Goal: Task Accomplishment & Management: Use online tool/utility

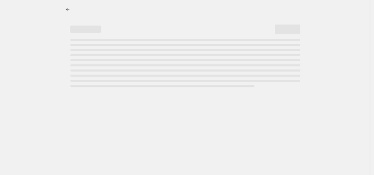
select select "percentage"
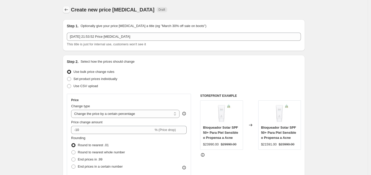
click at [66, 9] on icon "Price change jobs" at bounding box center [66, 9] width 5 height 5
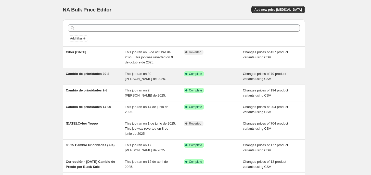
click at [100, 74] on span "Cambio de prioridades 30-8" at bounding box center [88, 74] width 44 height 4
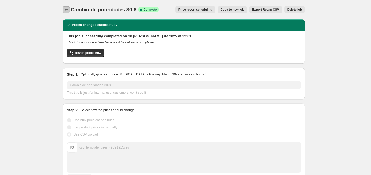
click at [67, 13] on button "Price change jobs" at bounding box center [66, 9] width 7 height 7
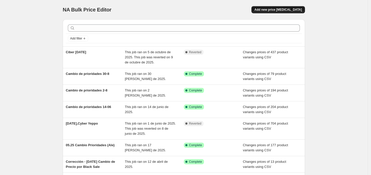
click at [284, 10] on span "Add new price [MEDICAL_DATA]" at bounding box center [278, 10] width 47 height 4
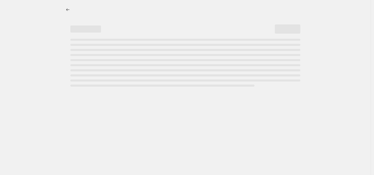
select select "percentage"
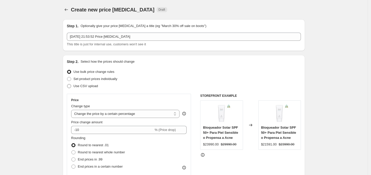
click at [77, 87] on span "Use CSV upload" at bounding box center [86, 86] width 25 height 4
click at [67, 84] on input "Use CSV upload" at bounding box center [67, 84] width 0 height 0
radio input "true"
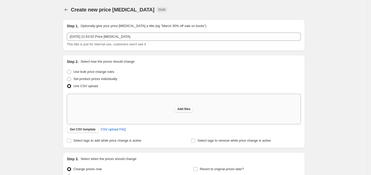
click at [190, 110] on span "Add files" at bounding box center [184, 109] width 13 height 4
type input "C:\fakepath\csv_template_user_49891 (4)(Recuperado automáticamente).csv"
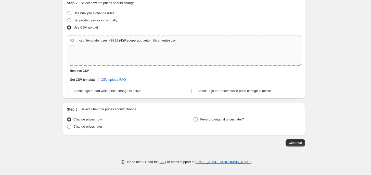
scroll to position [61, 0]
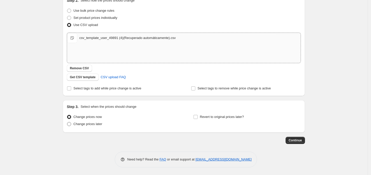
click at [80, 127] on label "Change prices later" at bounding box center [84, 124] width 35 height 7
click at [67, 123] on input "Change prices later" at bounding box center [67, 122] width 0 height 0
radio input "true"
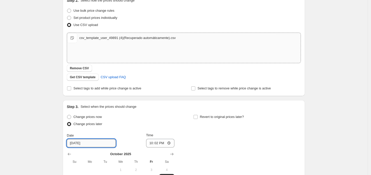
click at [74, 144] on input "[DATE]" at bounding box center [91, 143] width 49 height 8
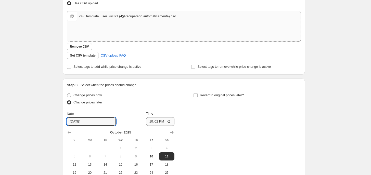
scroll to position [93, 0]
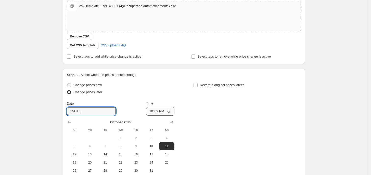
type input "[DATE]"
click at [150, 112] on input "22:02" at bounding box center [160, 111] width 29 height 9
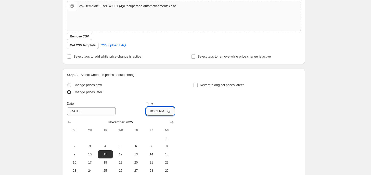
click at [150, 112] on input "22:02" at bounding box center [160, 111] width 29 height 9
type input "21:01"
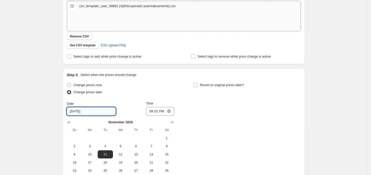
click at [80, 112] on input "[DATE]" at bounding box center [91, 111] width 49 height 8
click at [211, 135] on div "Change prices now Change prices later Date [DATE] Time 21:[DATE] Mo Tu We Th Fr…" at bounding box center [184, 133] width 234 height 102
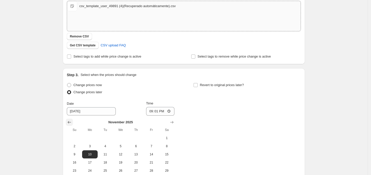
click at [72, 124] on icon "Show previous month, October 2025" at bounding box center [69, 122] width 5 height 5
click at [164, 146] on span "11" at bounding box center [166, 146] width 11 height 4
type input "[DATE]"
click at [204, 144] on div "Change prices now Change prices later Date [DATE] Time 21:[DATE] Mo Tu We Th Fr…" at bounding box center [184, 128] width 234 height 93
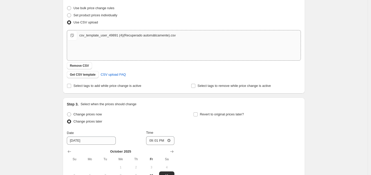
scroll to position [148, 0]
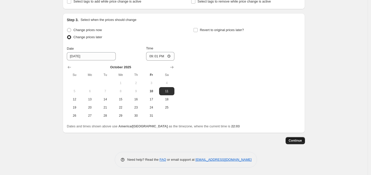
click at [302, 142] on span "Continue" at bounding box center [295, 141] width 13 height 4
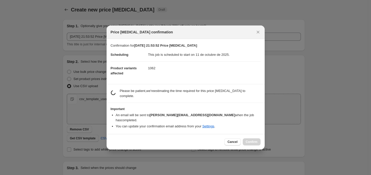
scroll to position [0, 0]
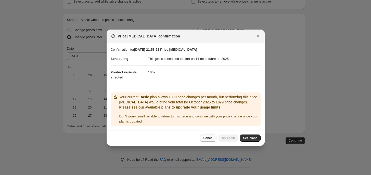
click at [210, 139] on span "Cancel" at bounding box center [208, 138] width 10 height 4
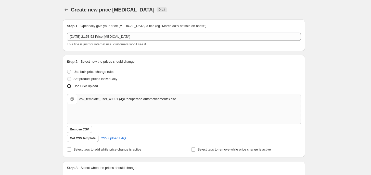
click at [108, 98] on div "csv_template_user_49891 (4)(Recuperado automáticamente).csv" at bounding box center [127, 99] width 96 height 5
type input "C:\fakepath\csv_template_user_49891 (4)(Recuperado automáticamente).csv"
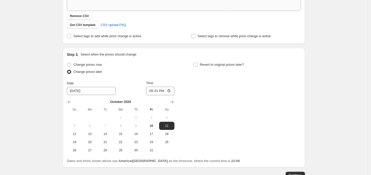
scroll to position [128, 0]
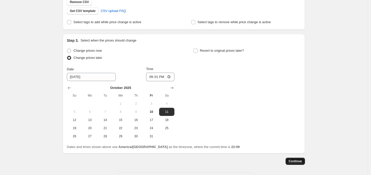
click at [290, 160] on button "Continue" at bounding box center [295, 161] width 19 height 7
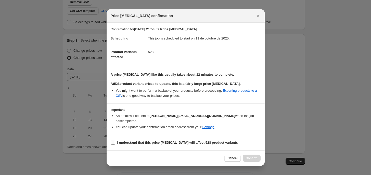
click at [136, 141] on b "I understand that this price [MEDICAL_DATA] will affect 528 product variants" at bounding box center [177, 143] width 121 height 4
click at [115, 141] on input "I understand that this price [MEDICAL_DATA] will affect 528 product variants" at bounding box center [113, 143] width 4 height 4
checkbox input "true"
click at [248, 155] on button "Confirm" at bounding box center [252, 158] width 18 height 7
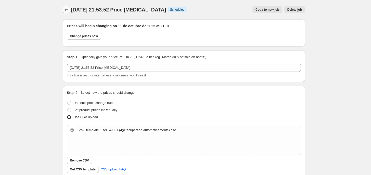
click at [68, 8] on icon "Price change jobs" at bounding box center [66, 9] width 5 height 5
